Goal: Information Seeking & Learning: Find specific fact

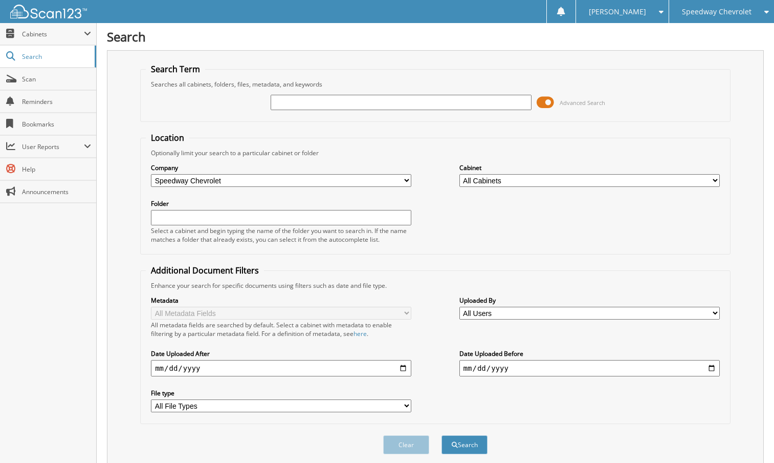
click at [291, 105] on input "text" at bounding box center [401, 102] width 260 height 15
type input "267889"
click at [467, 442] on button "Search" at bounding box center [465, 444] width 46 height 19
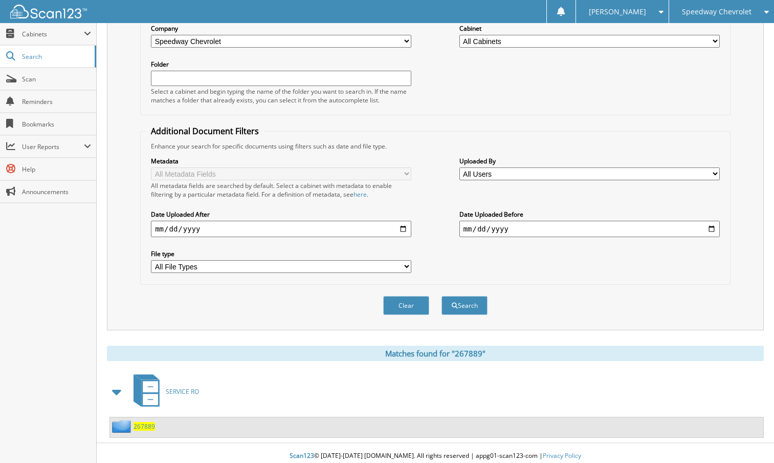
scroll to position [145, 0]
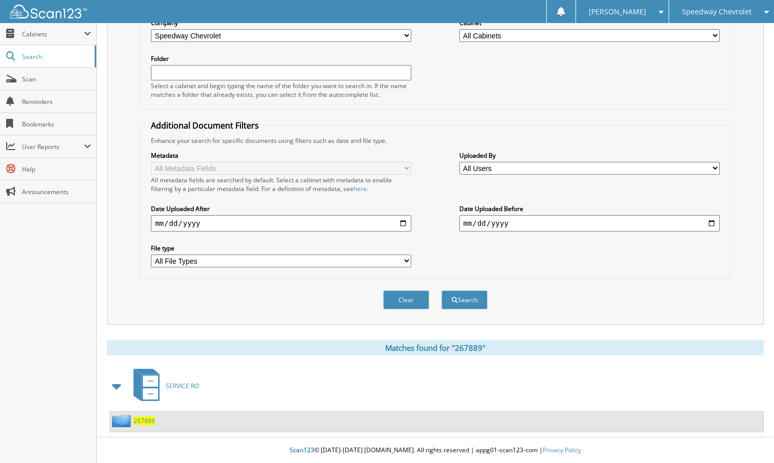
click at [145, 420] on span "267889" at bounding box center [144, 420] width 21 height 9
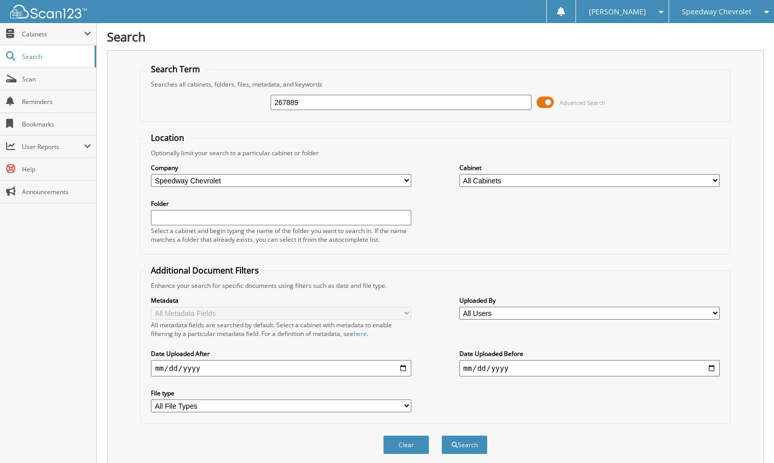
click at [323, 107] on input "267889" at bounding box center [401, 102] width 260 height 15
type input "267852"
click at [442, 435] on button "Search" at bounding box center [465, 444] width 46 height 19
click at [471, 443] on button "Search" at bounding box center [465, 444] width 46 height 19
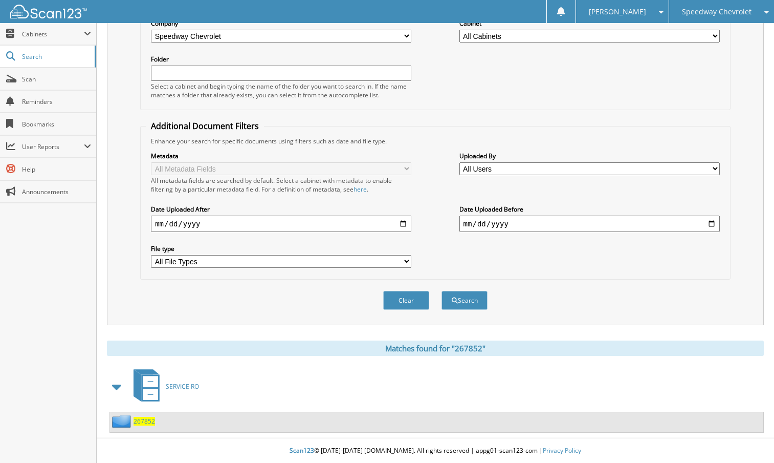
scroll to position [145, 0]
click at [140, 420] on span "267852" at bounding box center [144, 420] width 21 height 9
